Goal: Transaction & Acquisition: Purchase product/service

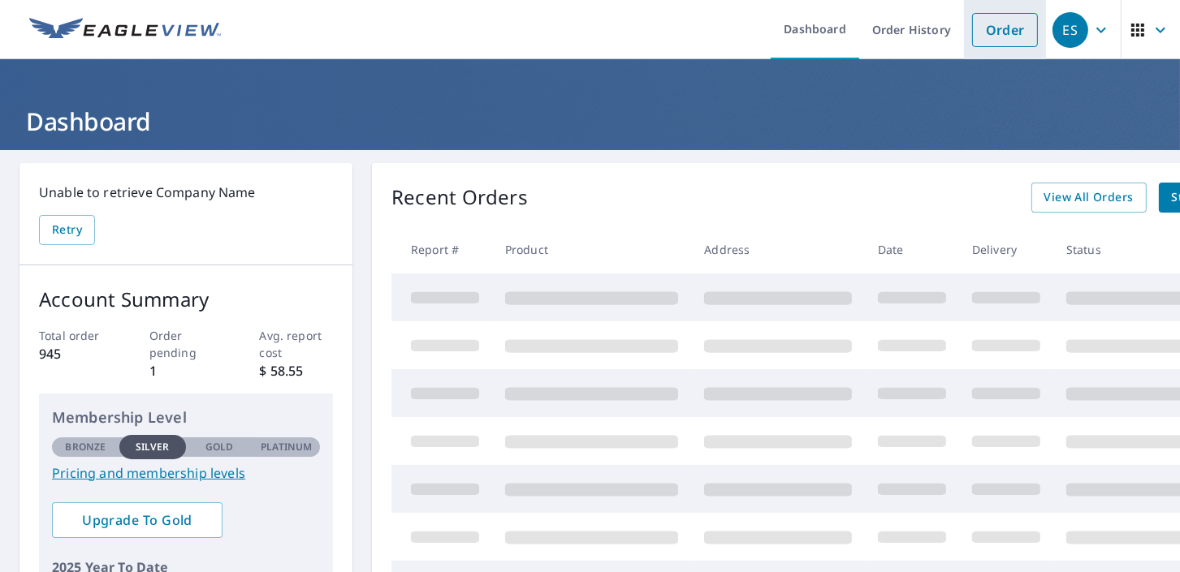
click at [994, 34] on link "Order" at bounding box center [1005, 30] width 66 height 34
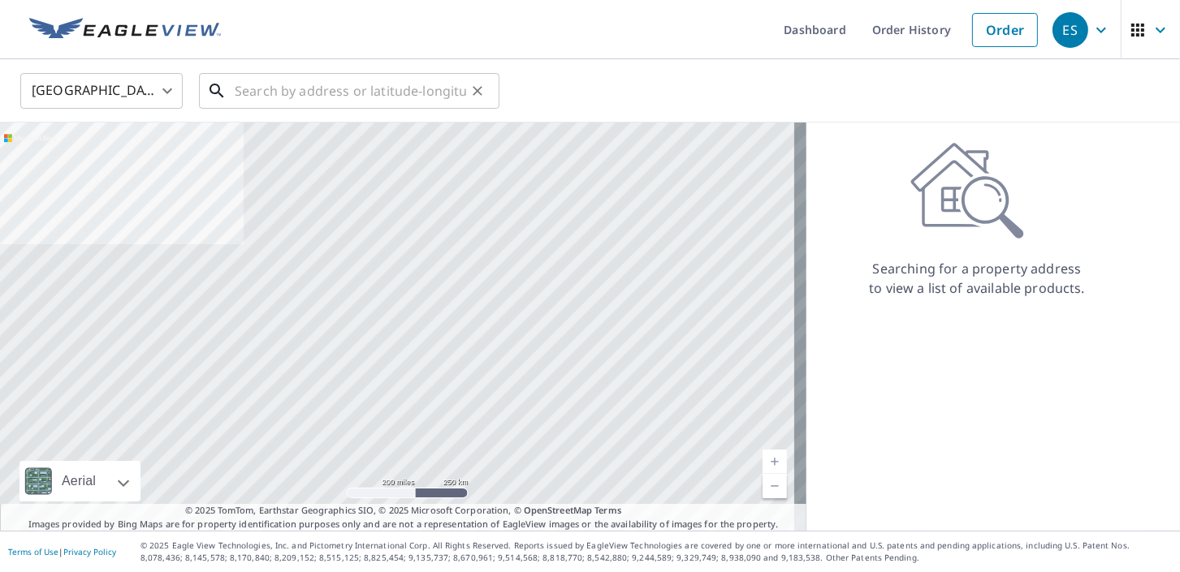
click at [356, 93] on input "text" at bounding box center [350, 90] width 231 height 45
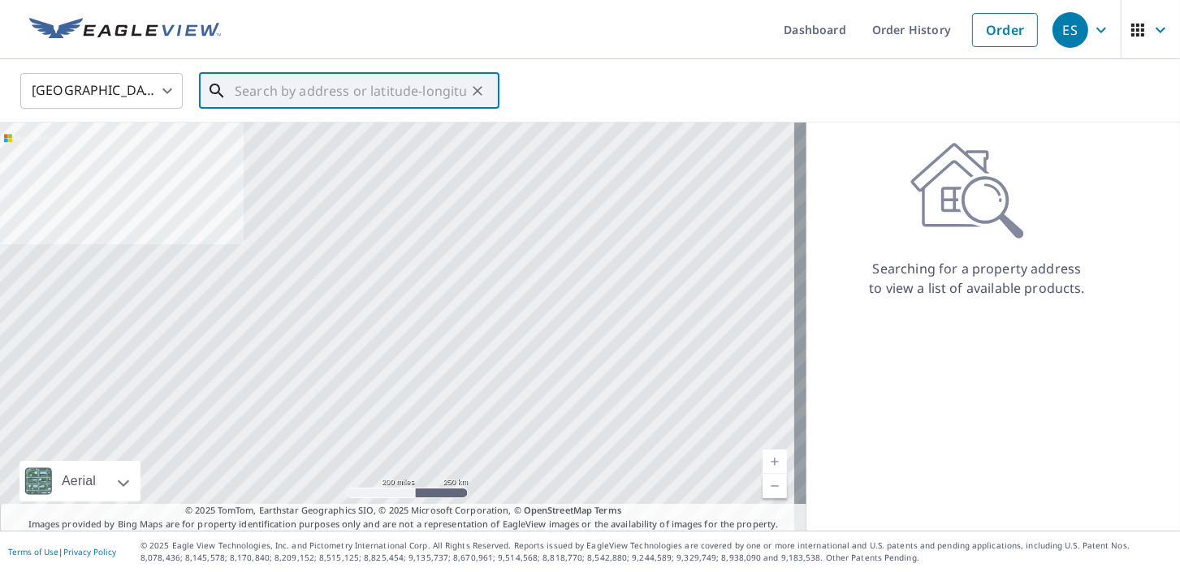
paste input "[STREET_ADDRESS][PERSON_NAME]"
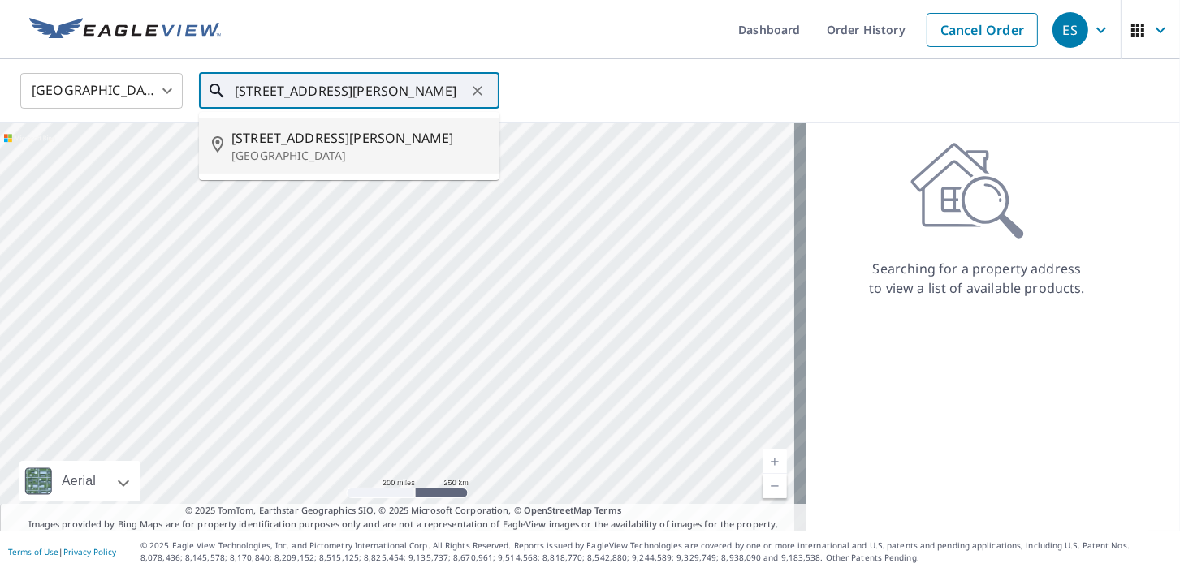
click at [321, 151] on p "[GEOGRAPHIC_DATA]" at bounding box center [358, 156] width 255 height 16
type input "[STREET_ADDRESS][PERSON_NAME]"
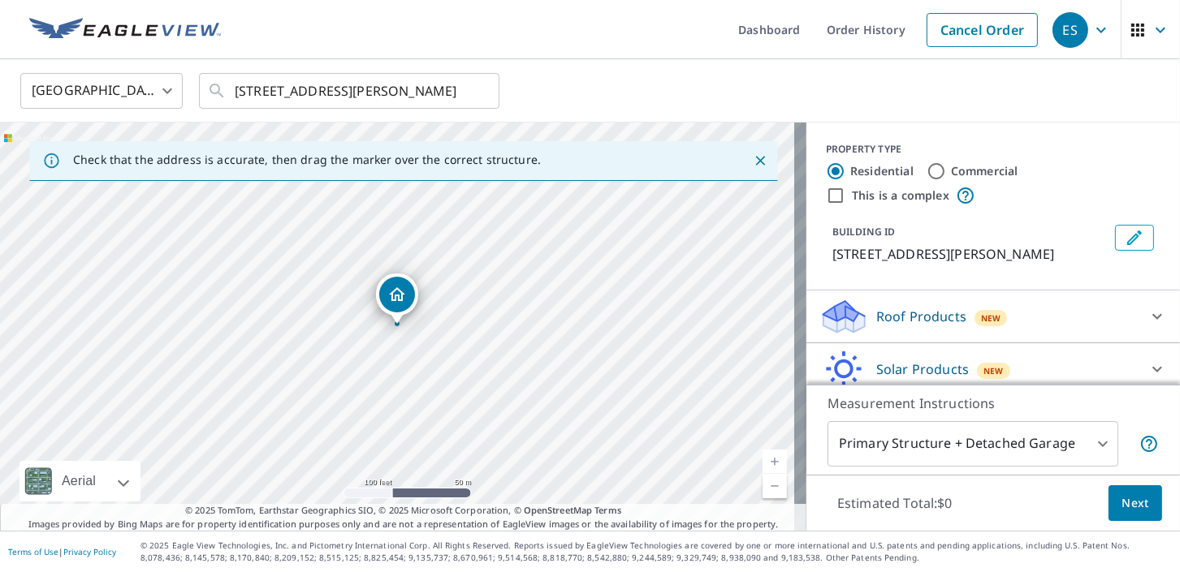
click at [834, 322] on icon at bounding box center [838, 323] width 30 height 18
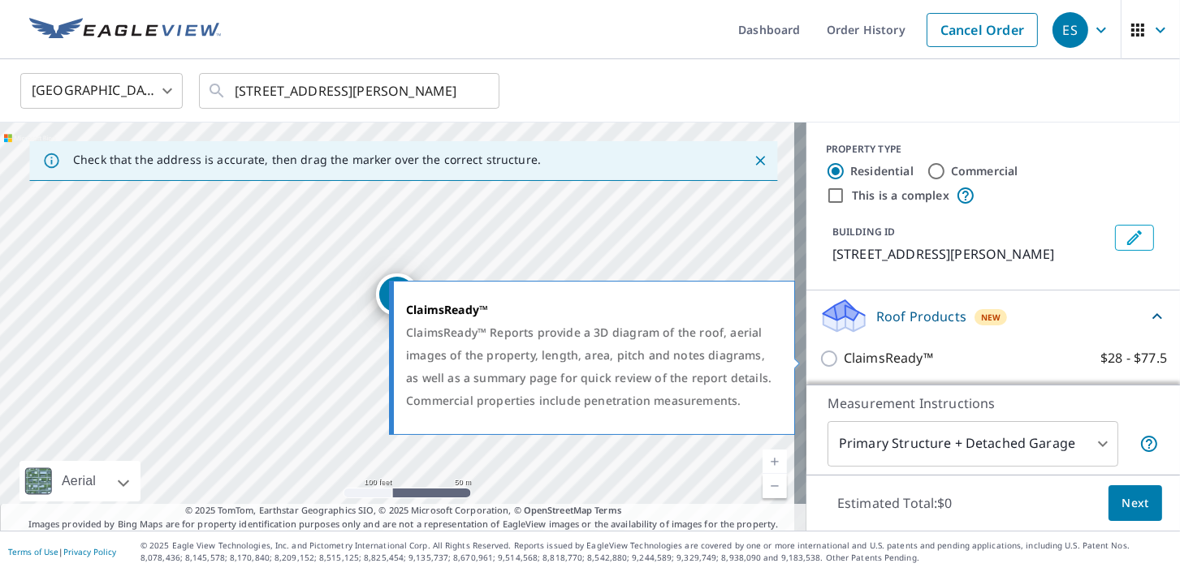
click at [819, 357] on input "ClaimsReady™ $28 - $77.5" at bounding box center [831, 358] width 24 height 19
checkbox input "true"
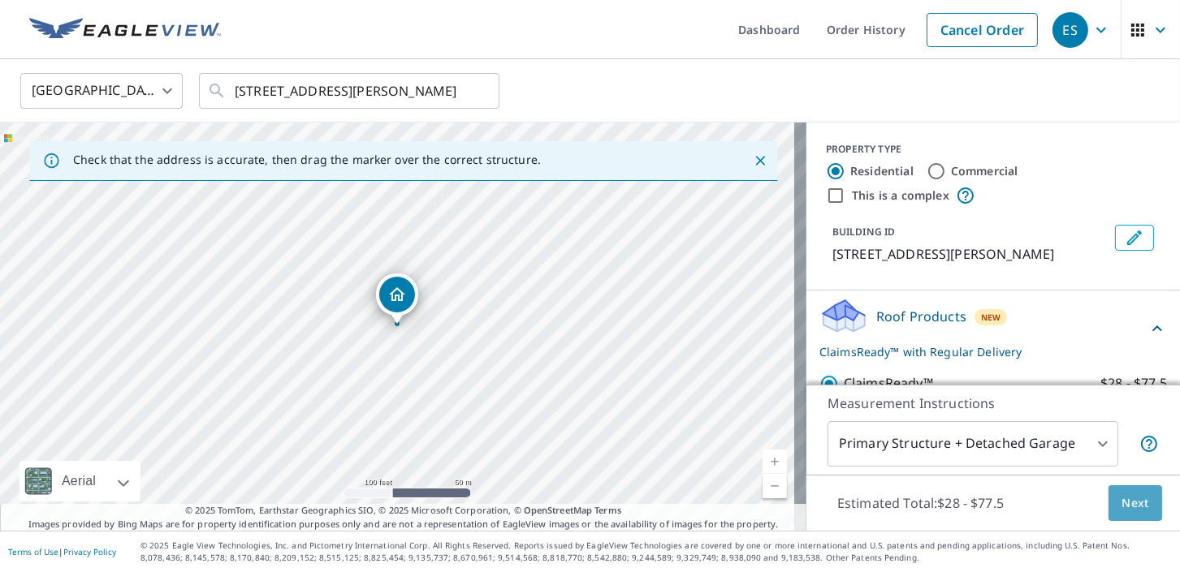
click at [1117, 513] on button "Next" at bounding box center [1135, 504] width 54 height 37
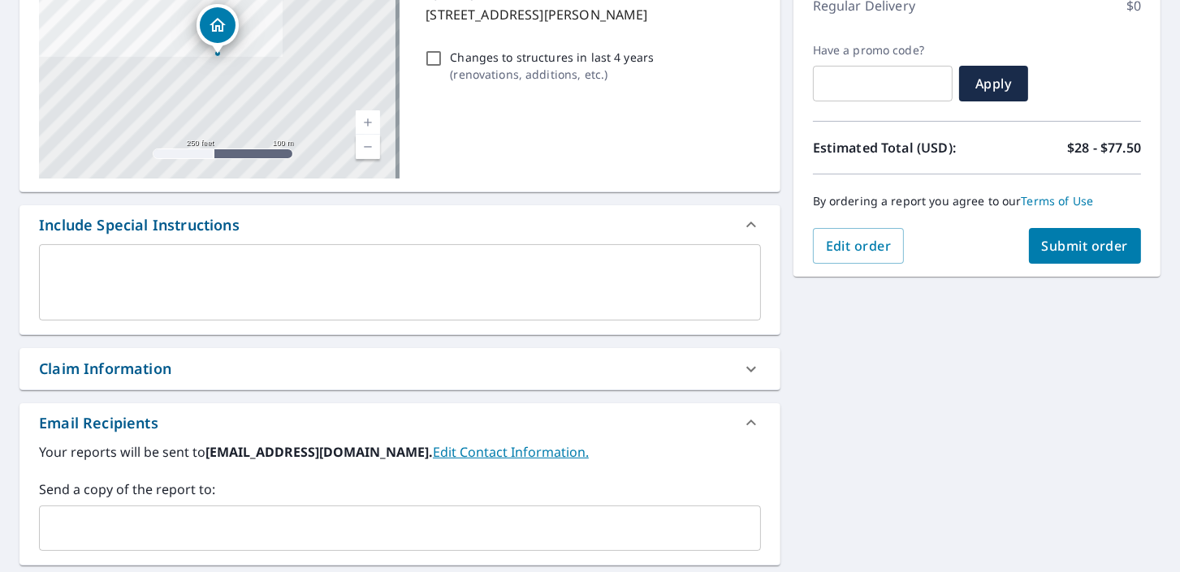
scroll to position [244, 0]
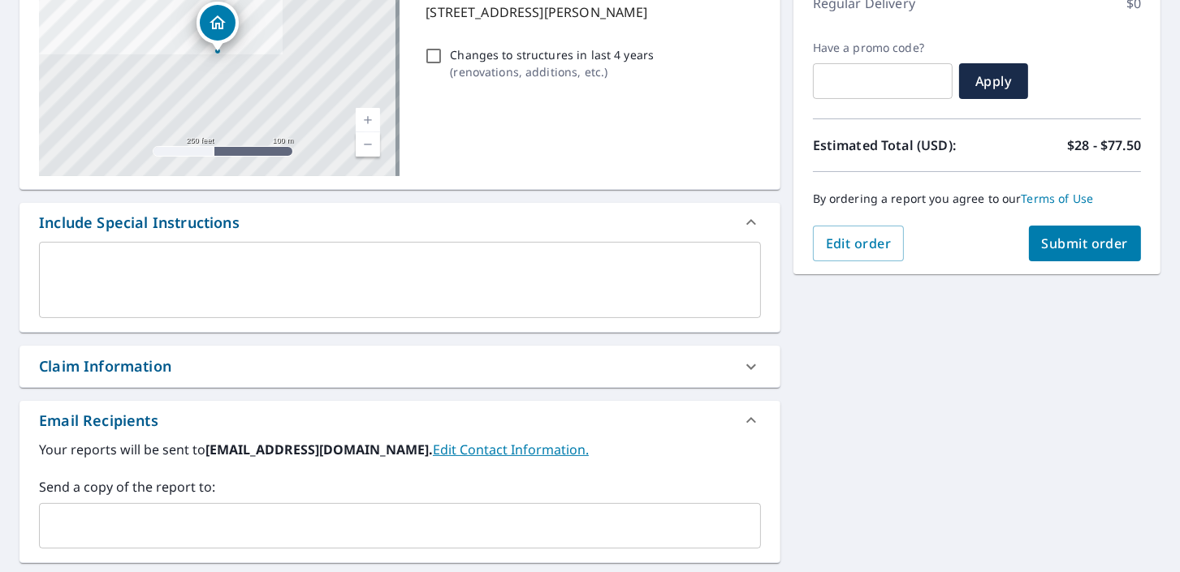
click at [205, 369] on div "Claim Information" at bounding box center [385, 367] width 693 height 22
checkbox input "true"
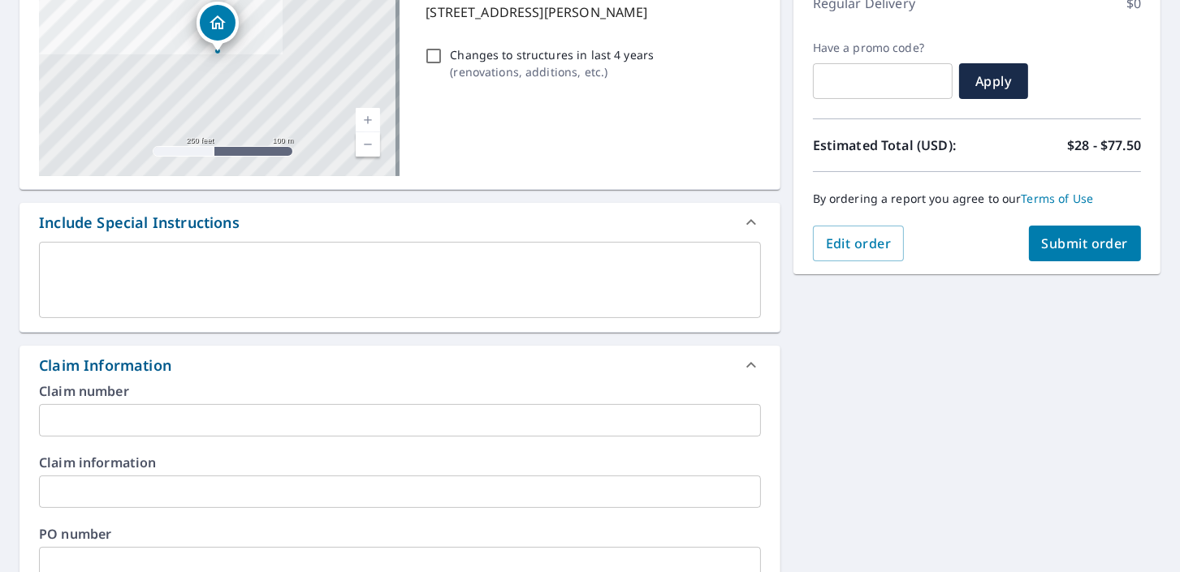
click at [180, 421] on input "text" at bounding box center [400, 420] width 722 height 32
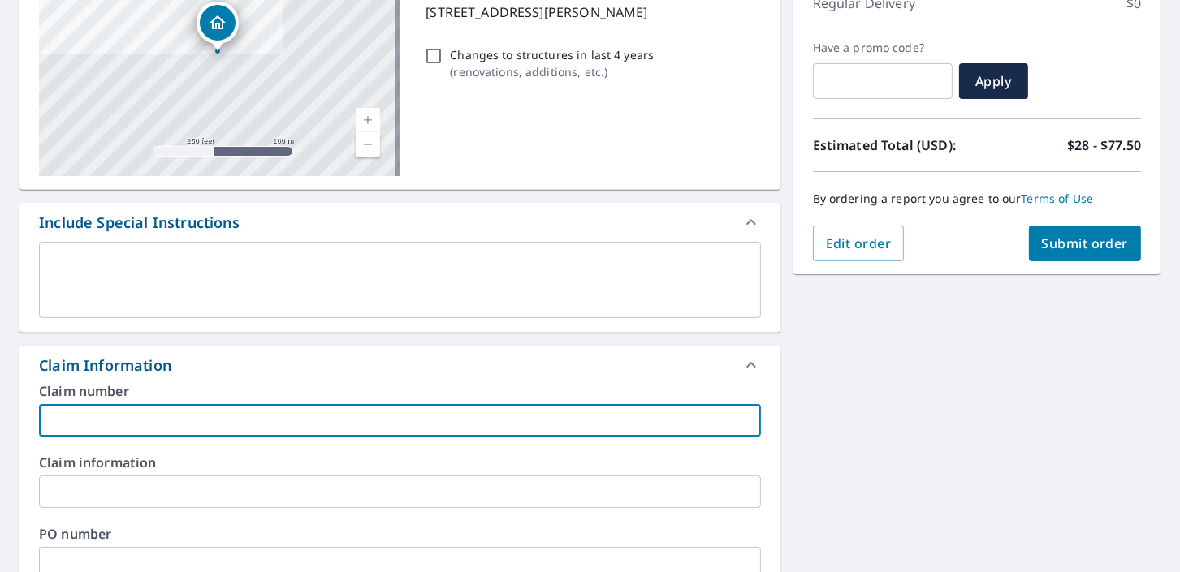
paste input "2024-08943"
type input "2024-08943"
checkbox input "true"
type input "2024-08943-"
checkbox input "true"
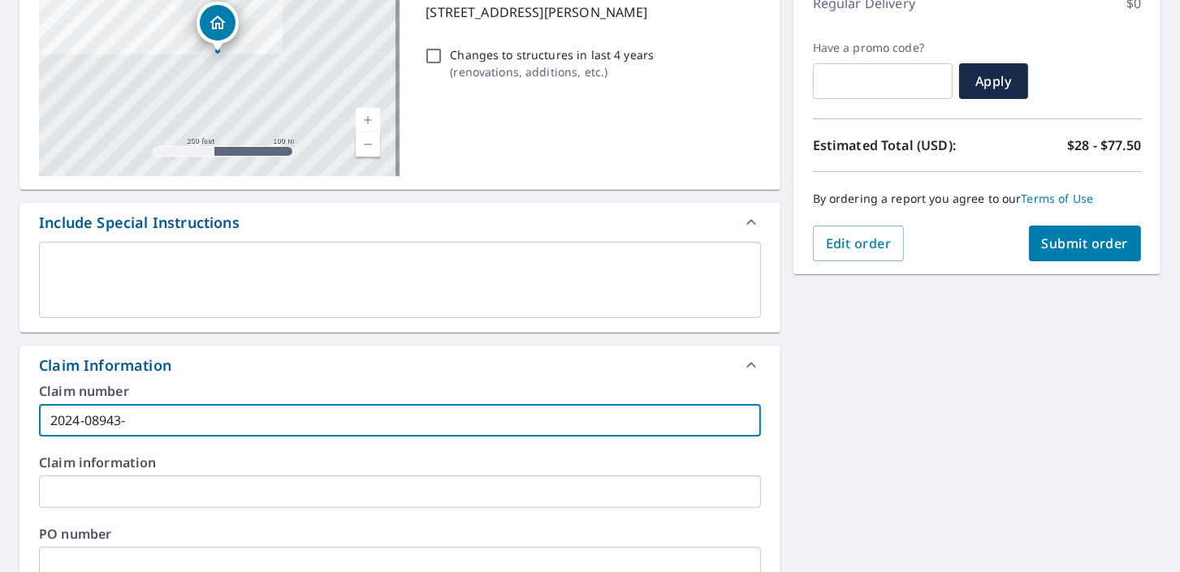
type input "2024-08943-M"
checkbox input "true"
type input "2024-08943-[GEOGRAPHIC_DATA]"
checkbox input "true"
type input "2024-08943-[GEOGRAPHIC_DATA]"
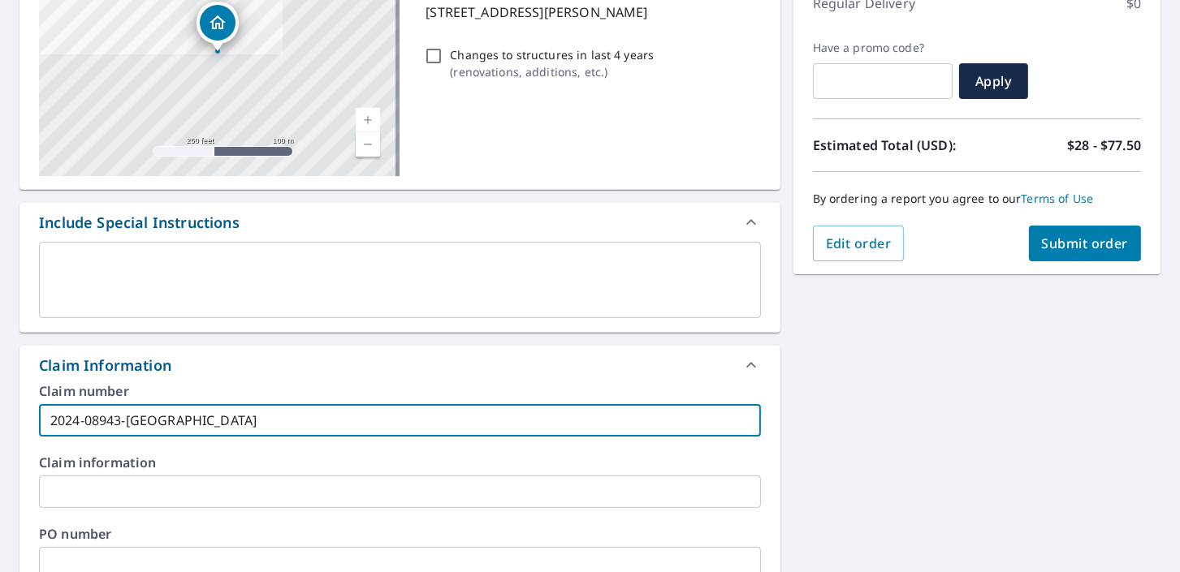
checkbox input "true"
type input "2024-08943-MITC"
checkbox input "true"
type input "2024-08943-[PERSON_NAME]"
checkbox input "true"
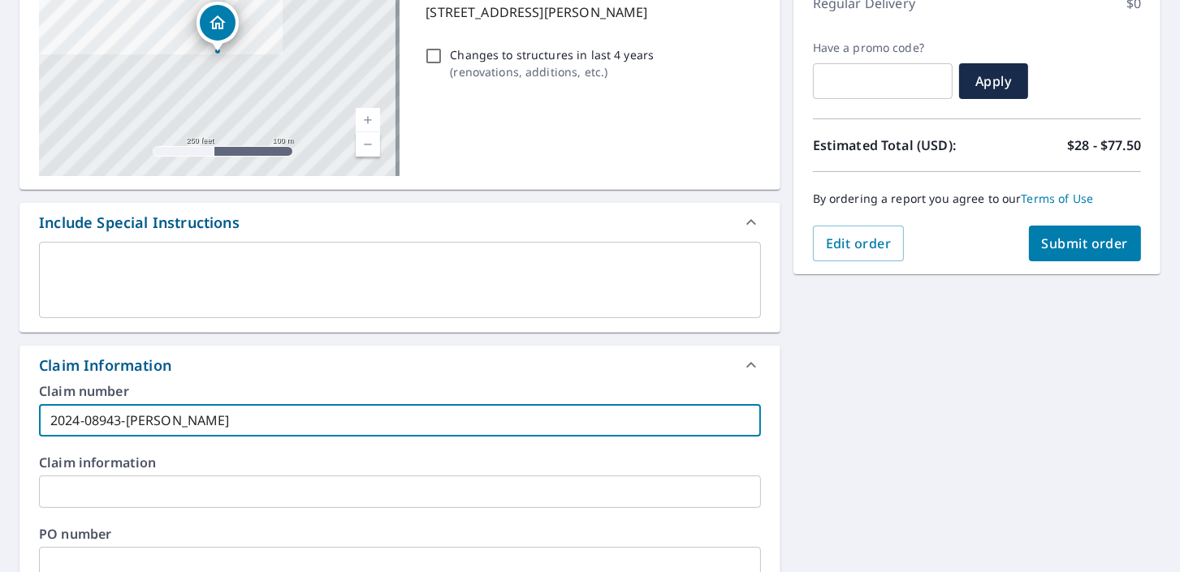
type input "2024-08943-[PERSON_NAME]"
checkbox input "true"
type input "2024-08943-[GEOGRAPHIC_DATA]"
checkbox input "true"
type input "2024-08943-[PERSON_NAME]"
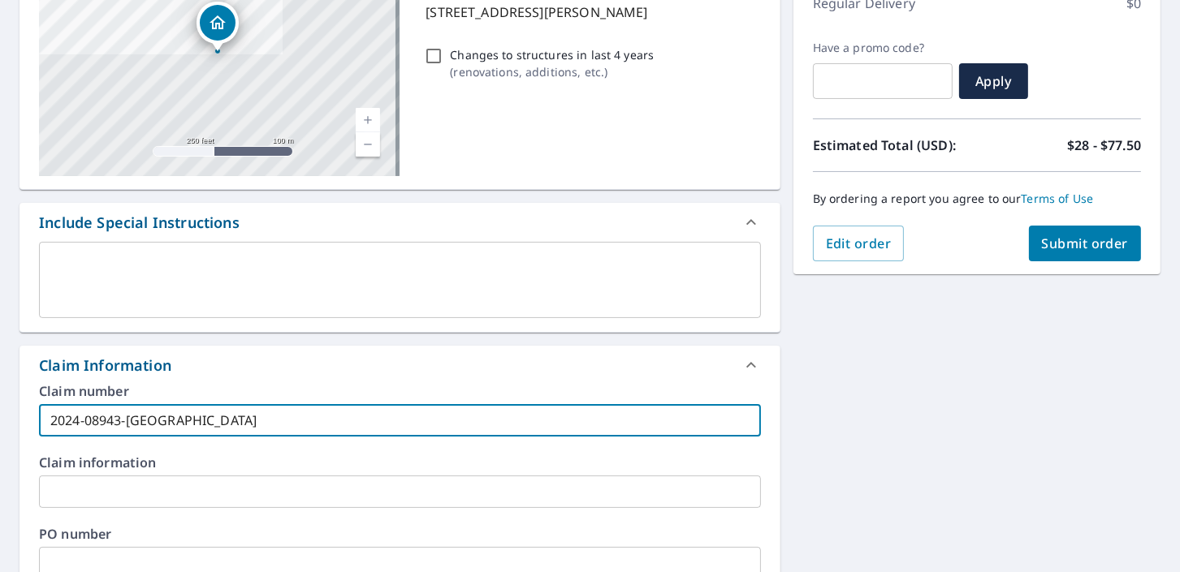
checkbox input "true"
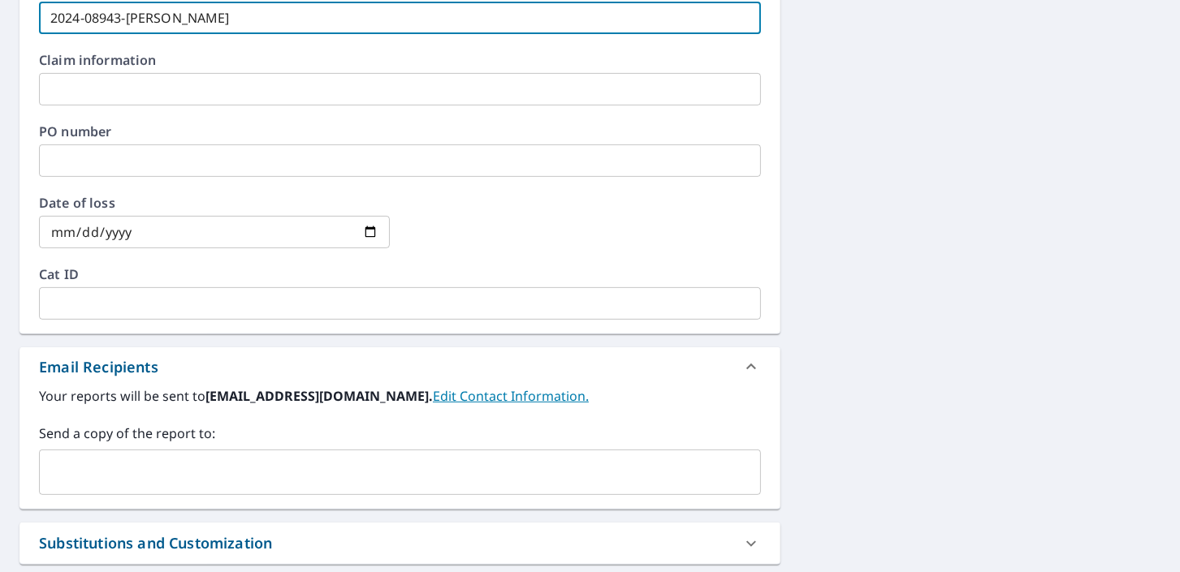
scroll to position [650, 0]
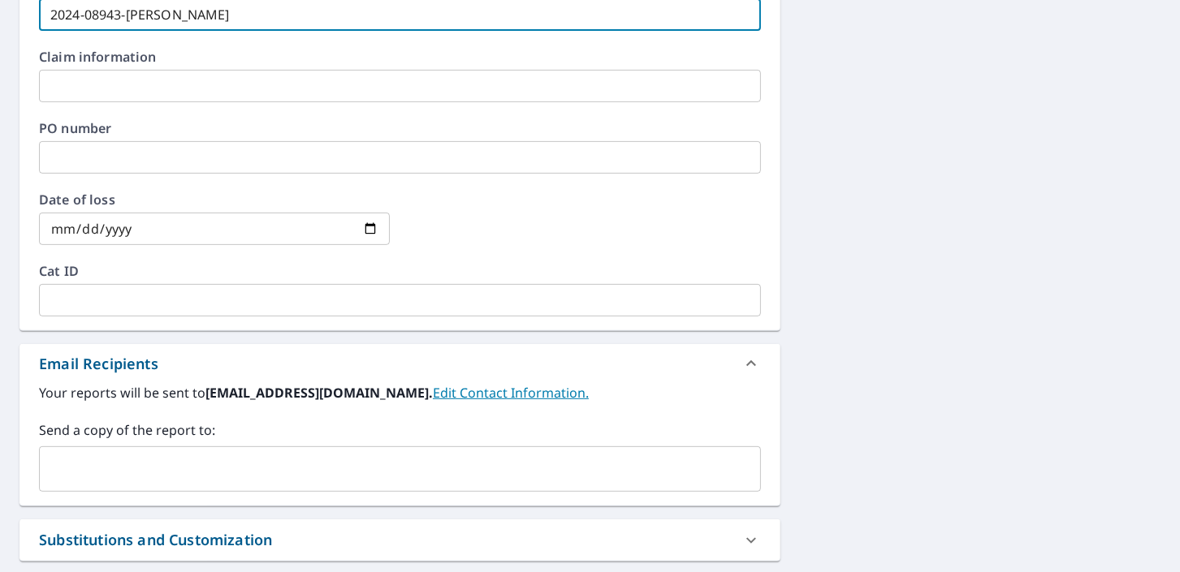
type input "2024-08943-[PERSON_NAME]"
click at [166, 467] on input "text" at bounding box center [387, 469] width 683 height 31
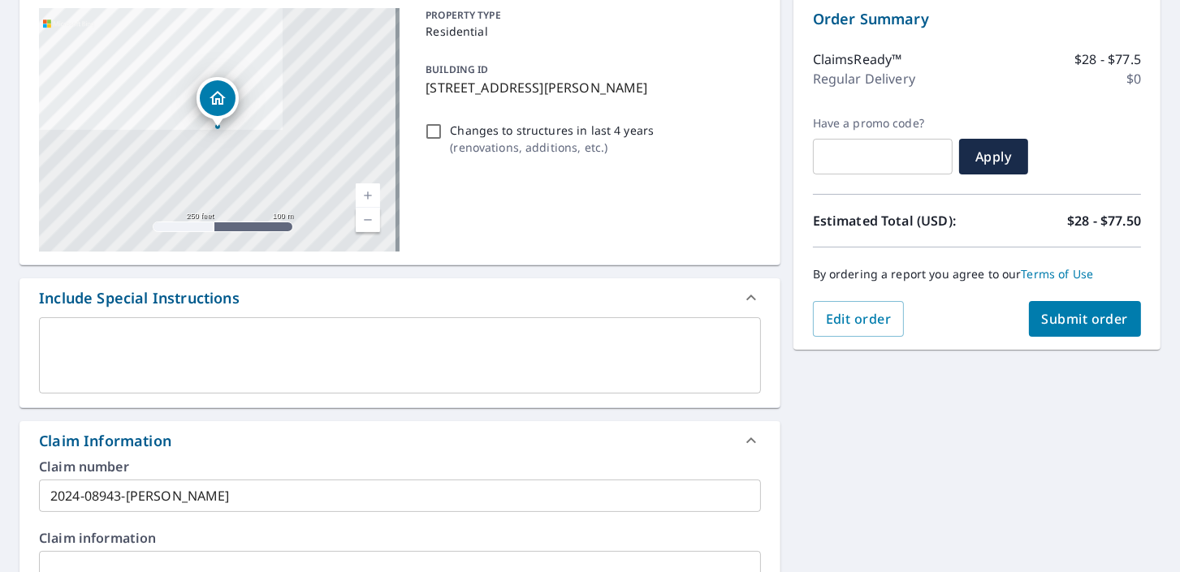
scroll to position [162, 0]
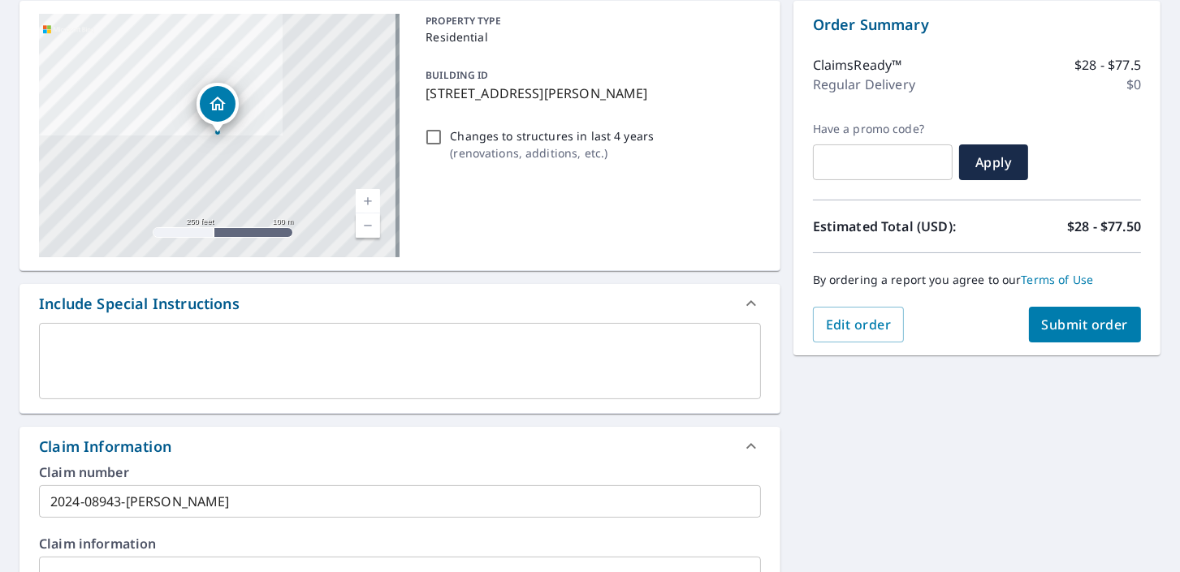
type input "[EMAIL_ADDRESS][DOMAIN_NAME]"
click at [1052, 322] on span "Submit order" at bounding box center [1085, 325] width 87 height 18
checkbox input "true"
